Goal: Navigation & Orientation: Find specific page/section

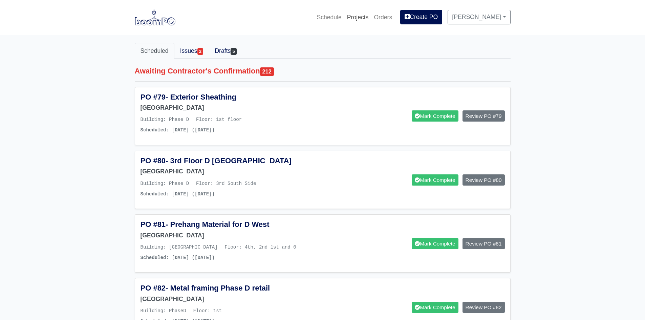
drag, startPoint x: 0, startPoint y: 0, endPoint x: 354, endPoint y: 21, distance: 354.3
click at [354, 21] on link "Projects" at bounding box center [357, 17] width 27 height 15
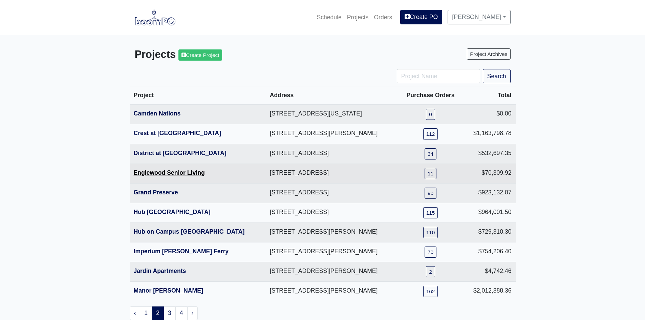
click at [152, 173] on link "Englewood Senior Living" at bounding box center [169, 172] width 71 height 7
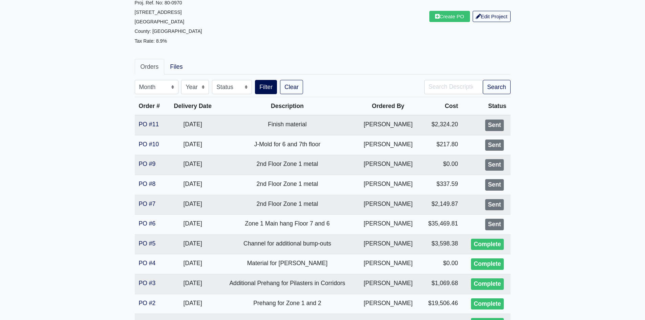
scroll to position [68, 0]
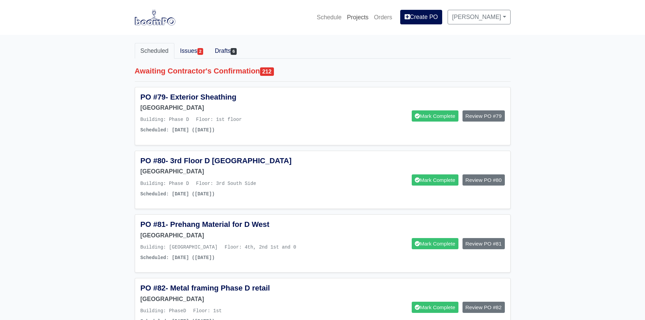
drag, startPoint x: 0, startPoint y: 0, endPoint x: 359, endPoint y: 22, distance: 359.7
click at [359, 22] on link "Projects" at bounding box center [357, 17] width 27 height 15
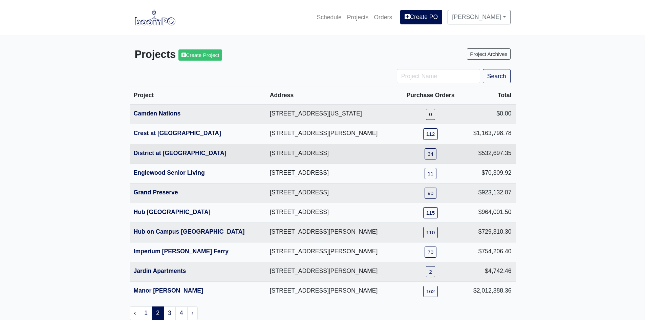
drag, startPoint x: 226, startPoint y: 154, endPoint x: 355, endPoint y: 156, distance: 128.6
click at [355, 156] on td "215 Reformation Parkway, Canton, GA 30114" at bounding box center [332, 154] width 133 height 20
copy td "215 Reformation Parkway, Canton, GA 30114"
